Goal: Information Seeking & Learning: Learn about a topic

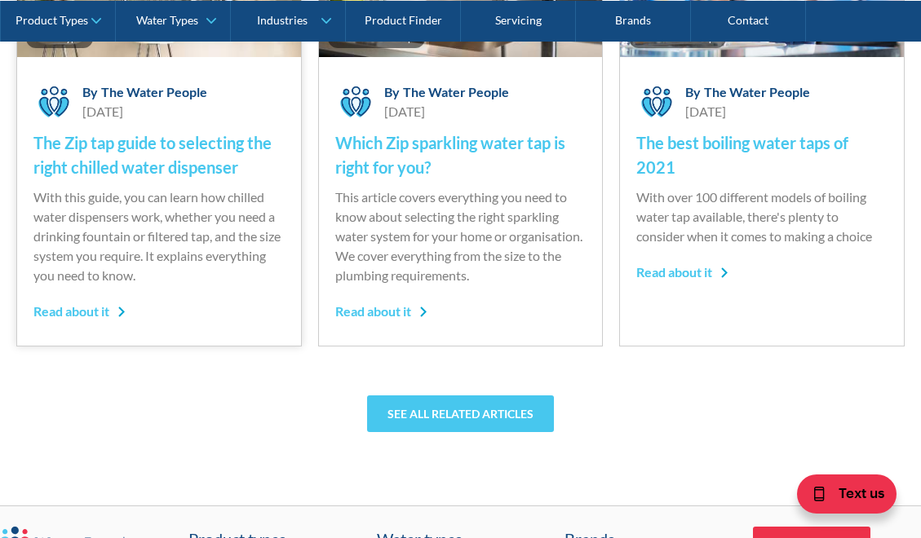
scroll to position [4341, 0]
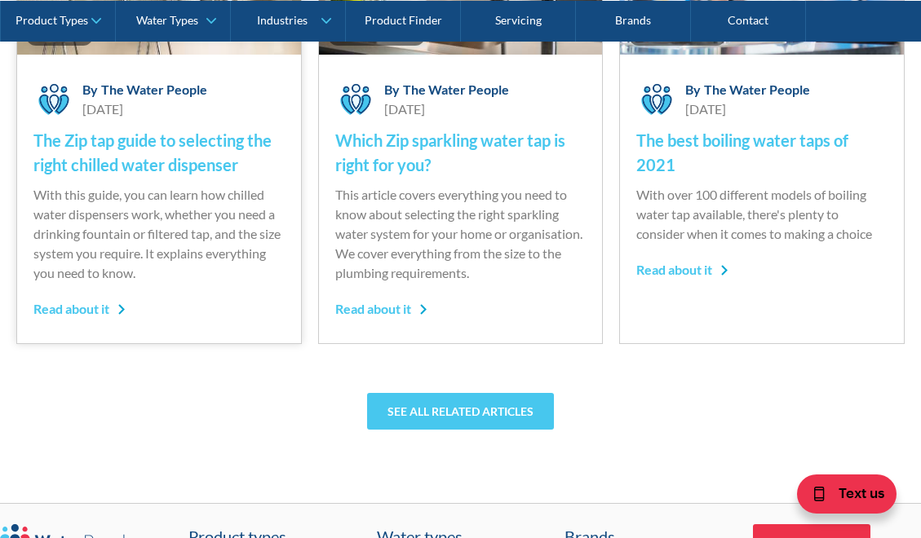
click at [118, 319] on div "Read about it" at bounding box center [79, 309] width 92 height 20
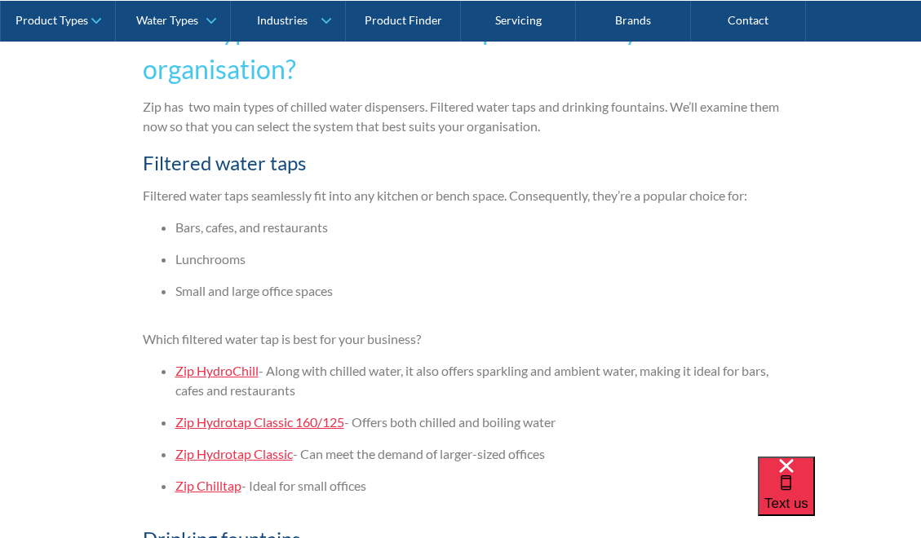
scroll to position [3599, 0]
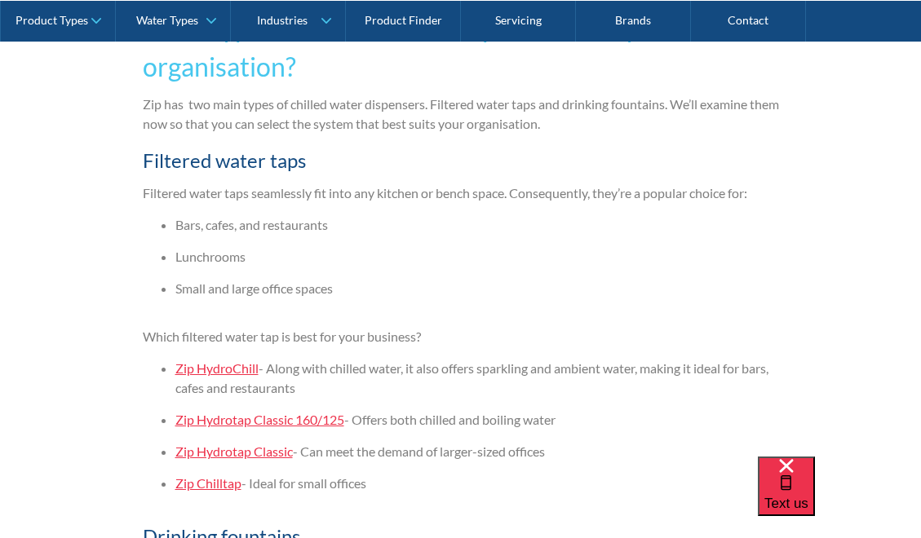
click at [220, 476] on link "Zip Chilltap" at bounding box center [208, 483] width 66 height 15
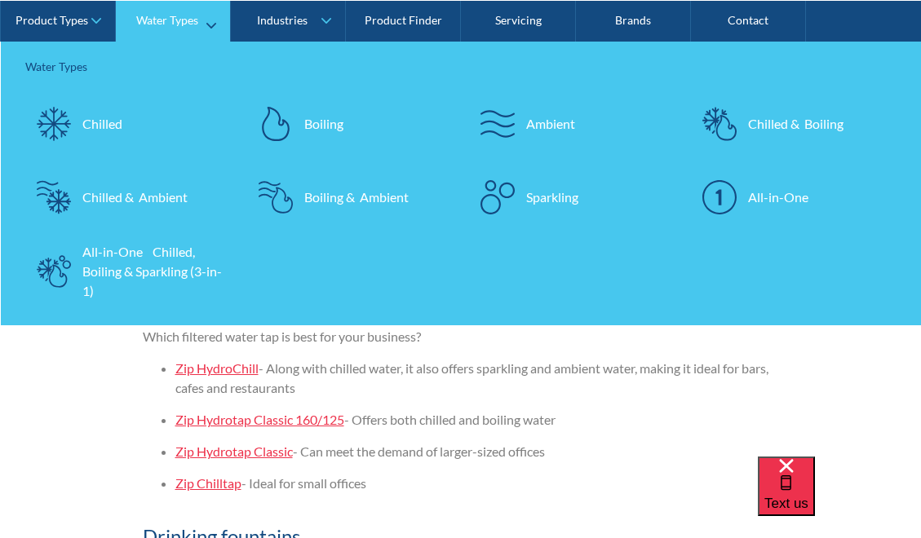
click at [57, 193] on img at bounding box center [54, 196] width 34 height 34
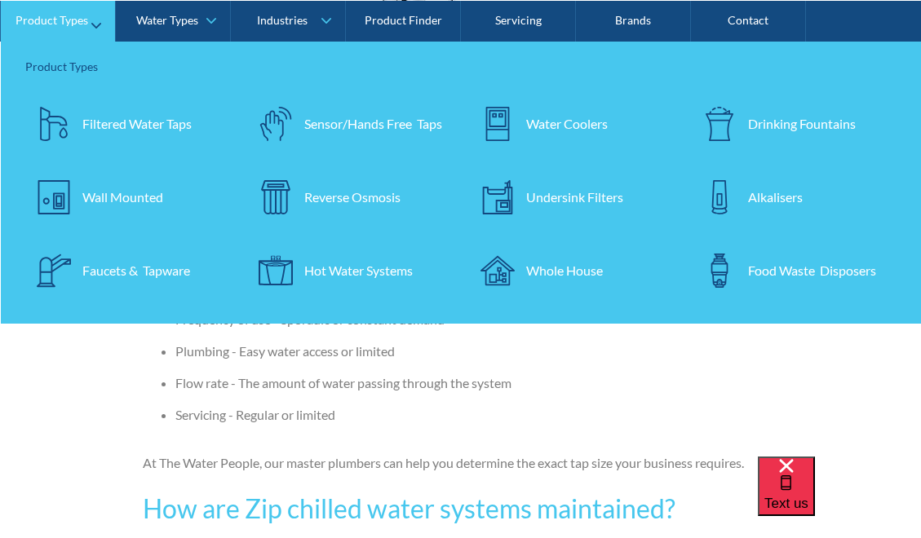
scroll to position [2939, 0]
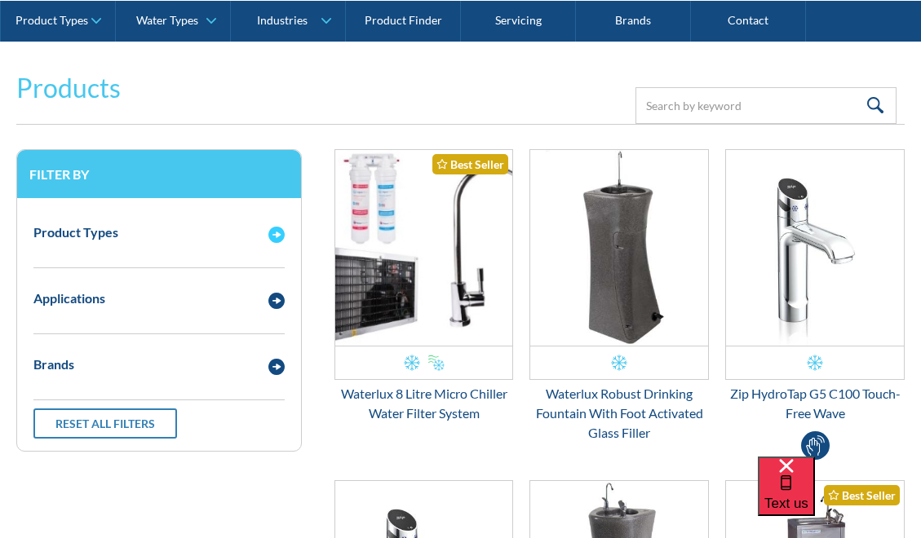
scroll to position [328, 0]
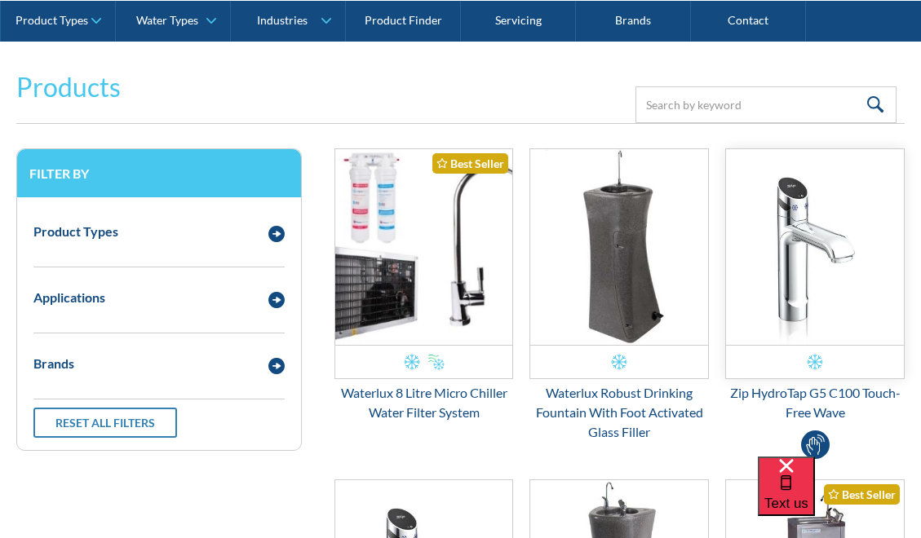
click at [806, 328] on img "Email Form 3" at bounding box center [815, 247] width 178 height 196
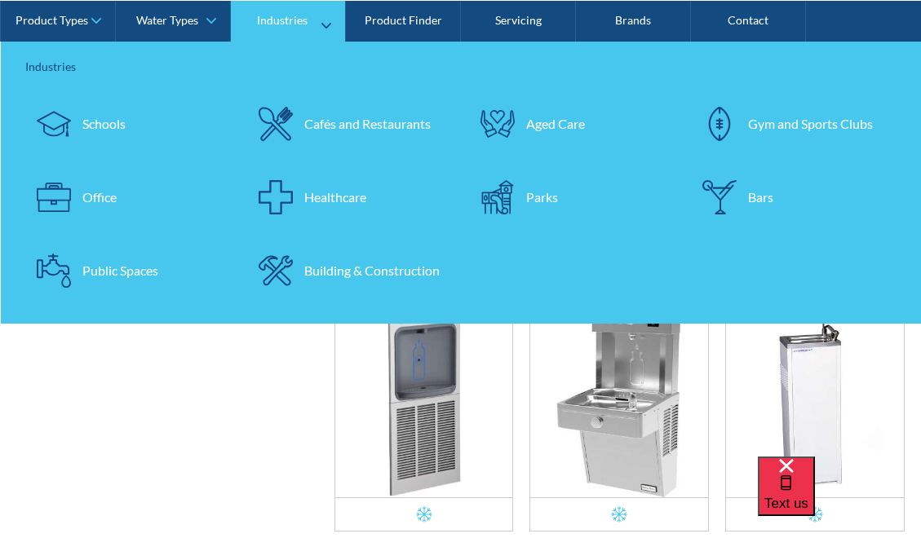
scroll to position [1144, 0]
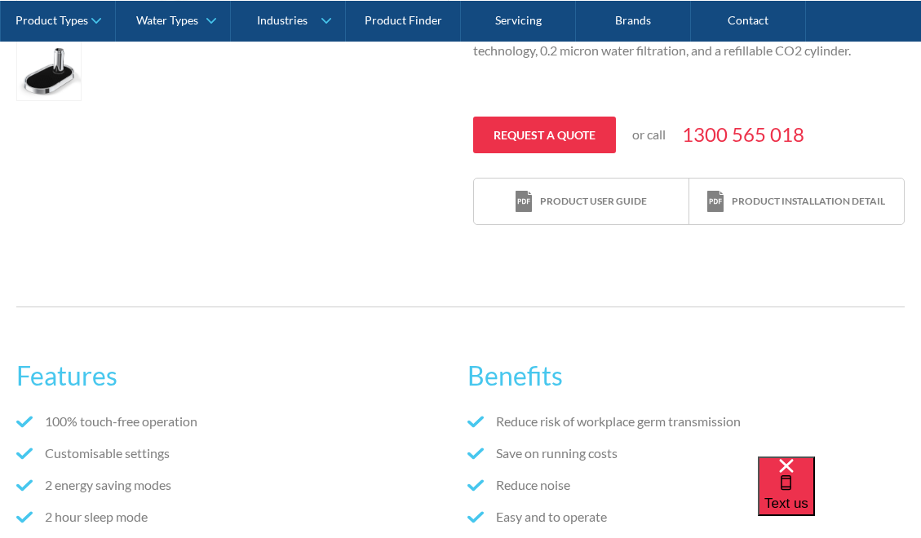
scroll to position [768, 0]
